Goal: Task Accomplishment & Management: Use online tool/utility

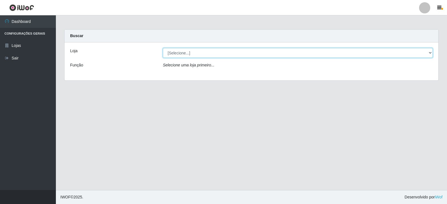
click at [429, 52] on select "[Selecione...] SuperFácil Atacado - [GEOGRAPHIC_DATA]" at bounding box center [298, 53] width 270 height 10
select select "504"
click at [163, 48] on select "[Selecione...] SuperFácil Atacado - [GEOGRAPHIC_DATA]" at bounding box center [298, 53] width 270 height 10
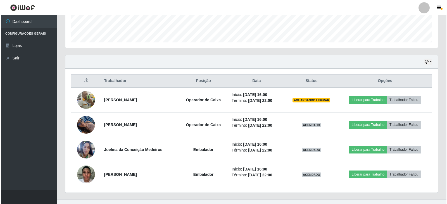
scroll to position [167, 0]
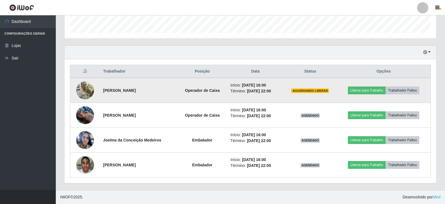
click at [88, 85] on img at bounding box center [85, 90] width 18 height 18
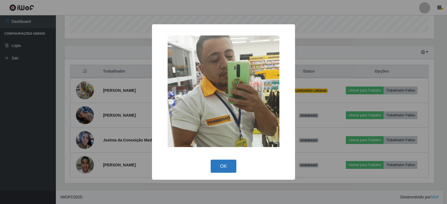
click at [229, 163] on button "OK" at bounding box center [223, 166] width 26 height 13
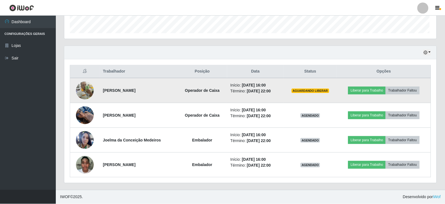
scroll to position [116, 372]
click at [367, 88] on button "Liberar para Trabalho" at bounding box center [367, 91] width 38 height 8
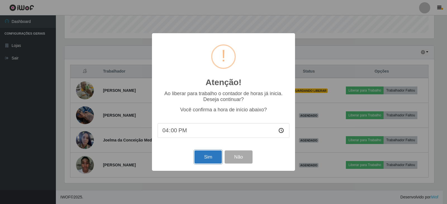
click at [205, 159] on button "Sim" at bounding box center [207, 156] width 27 height 13
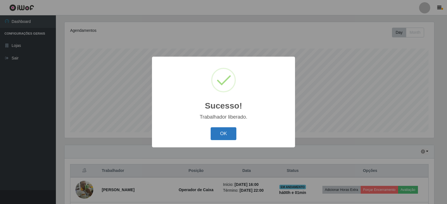
click at [231, 132] on button "OK" at bounding box center [223, 133] width 26 height 13
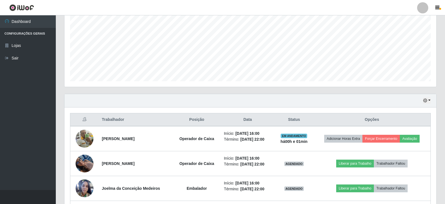
scroll to position [123, 0]
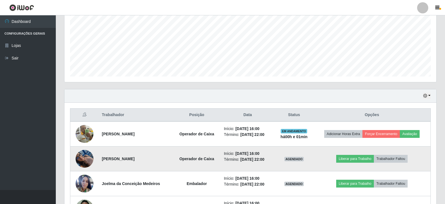
click at [78, 157] on img at bounding box center [85, 159] width 18 height 24
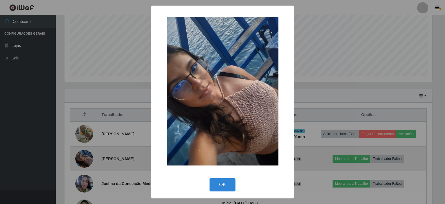
scroll to position [116, 369]
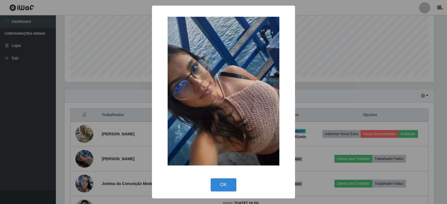
click at [110, 137] on div "× OK Cancel" at bounding box center [223, 102] width 447 height 204
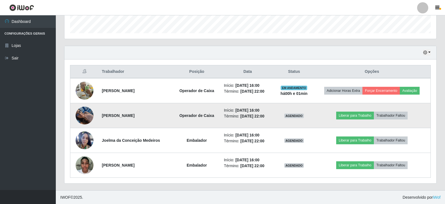
scroll to position [167, 0]
click at [356, 114] on button "Liberar para Trabalho" at bounding box center [355, 115] width 38 height 8
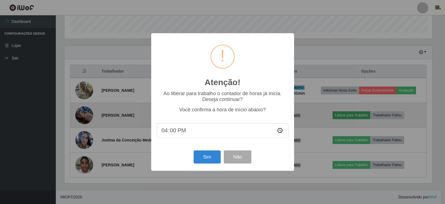
scroll to position [116, 369]
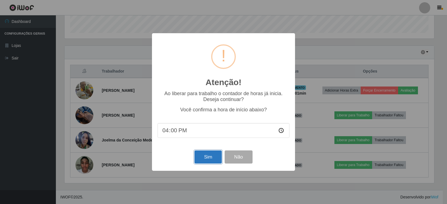
click at [203, 155] on button "Sim" at bounding box center [207, 156] width 27 height 13
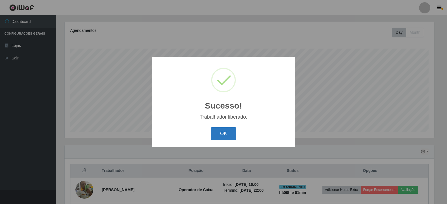
click at [229, 135] on button "OK" at bounding box center [223, 133] width 26 height 13
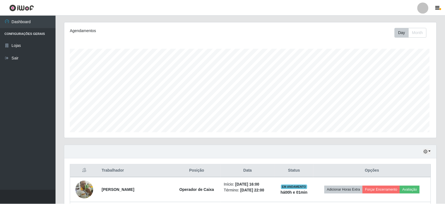
scroll to position [0, 0]
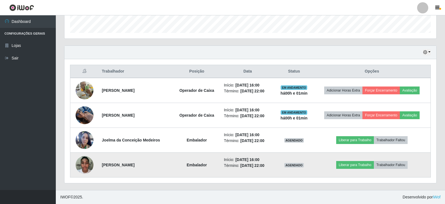
click at [82, 164] on img at bounding box center [85, 165] width 18 height 24
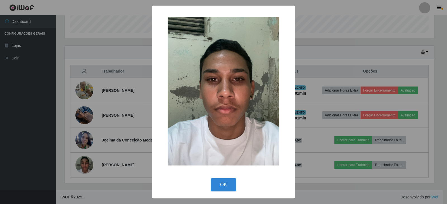
click at [315, 106] on div "× OK Cancel" at bounding box center [223, 102] width 447 height 204
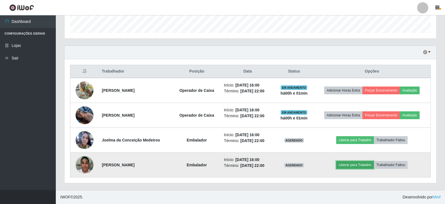
click at [359, 162] on button "Liberar para Trabalho" at bounding box center [355, 165] width 38 height 8
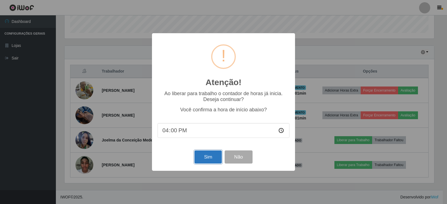
click at [209, 155] on button "Sim" at bounding box center [207, 156] width 27 height 13
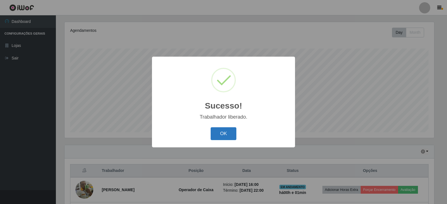
click at [228, 132] on button "OK" at bounding box center [223, 133] width 26 height 13
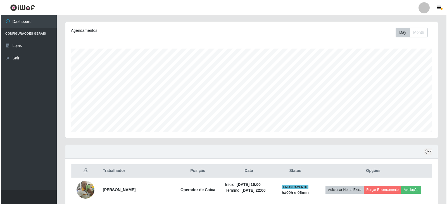
scroll to position [167, 0]
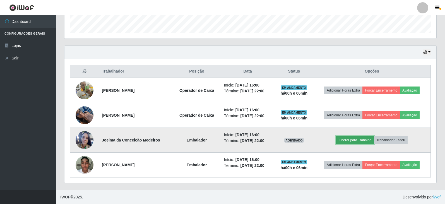
click at [360, 142] on button "Liberar para Trabalho" at bounding box center [355, 140] width 38 height 8
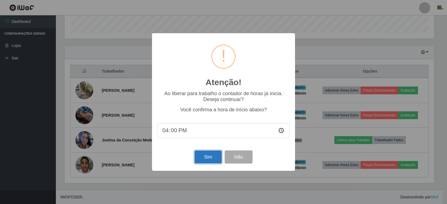
click at [205, 156] on button "Sim" at bounding box center [207, 156] width 27 height 13
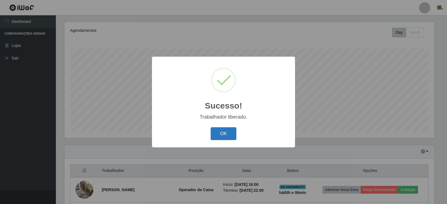
click at [232, 135] on button "OK" at bounding box center [223, 133] width 26 height 13
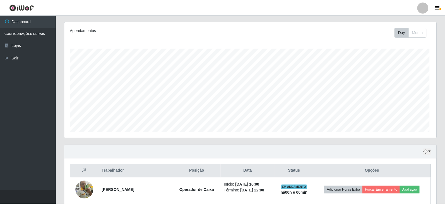
scroll to position [116, 372]
